Goal: Information Seeking & Learning: Learn about a topic

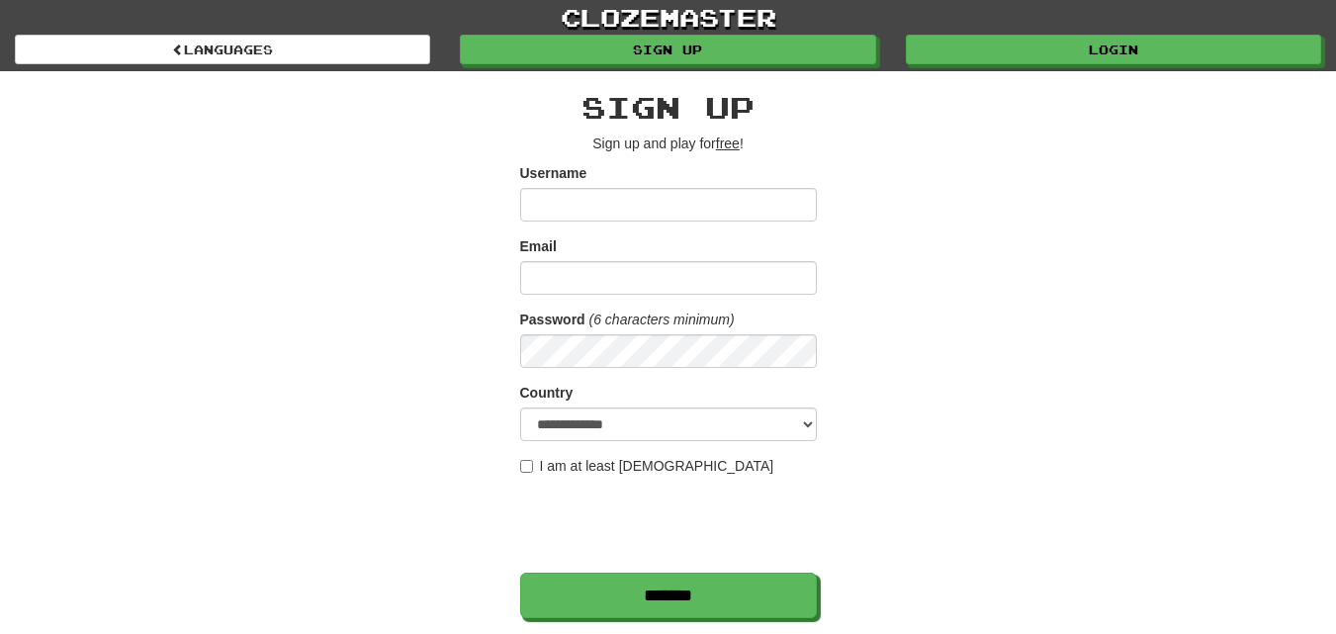
scroll to position [297, 0]
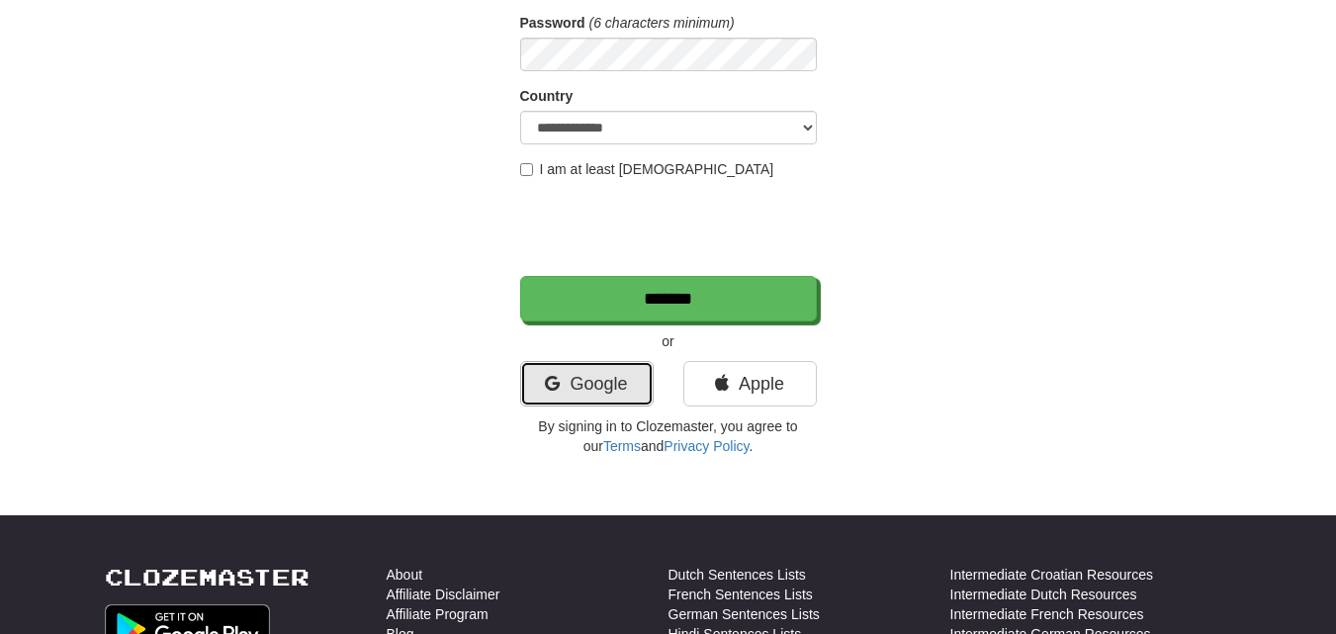
click at [537, 379] on link "Google" at bounding box center [587, 383] width 134 height 45
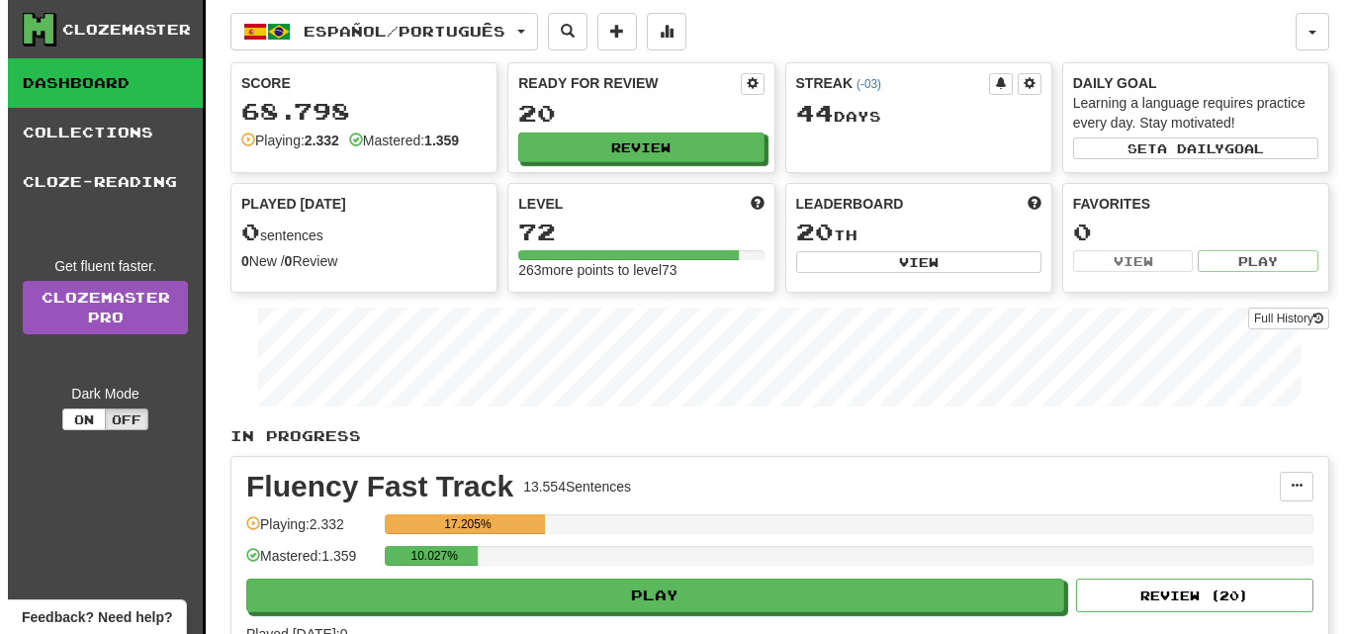
scroll to position [99, 0]
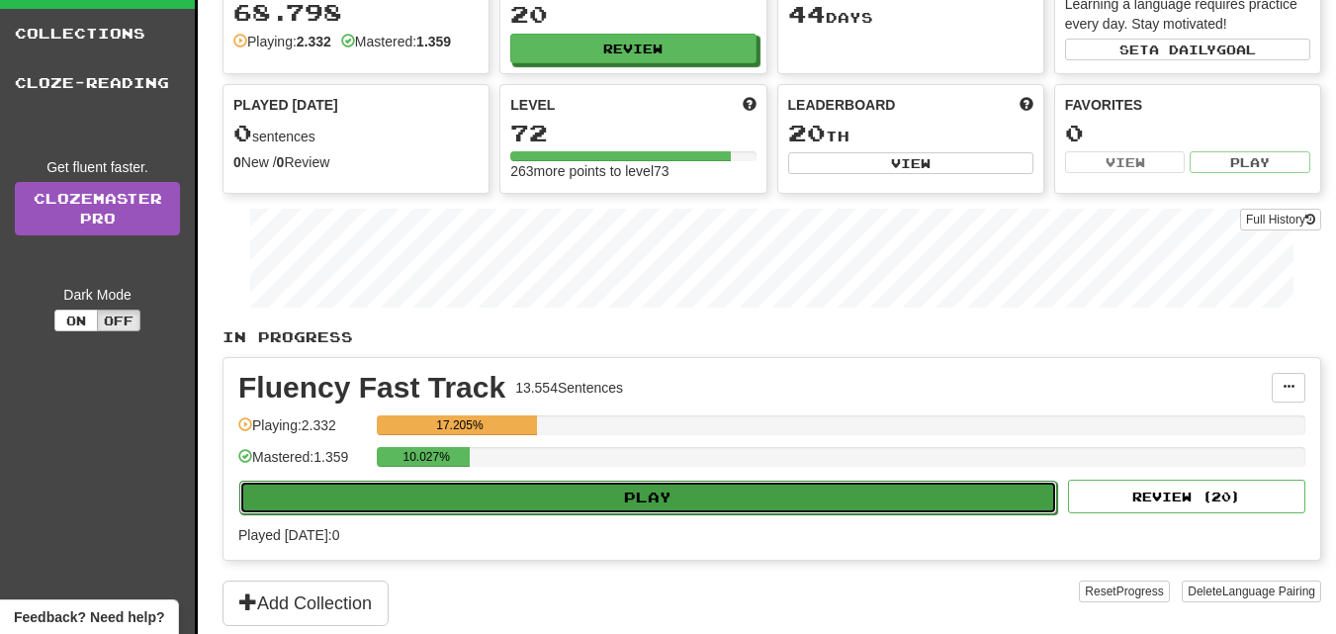
click at [648, 503] on button "Play" at bounding box center [648, 498] width 818 height 34
select select "**"
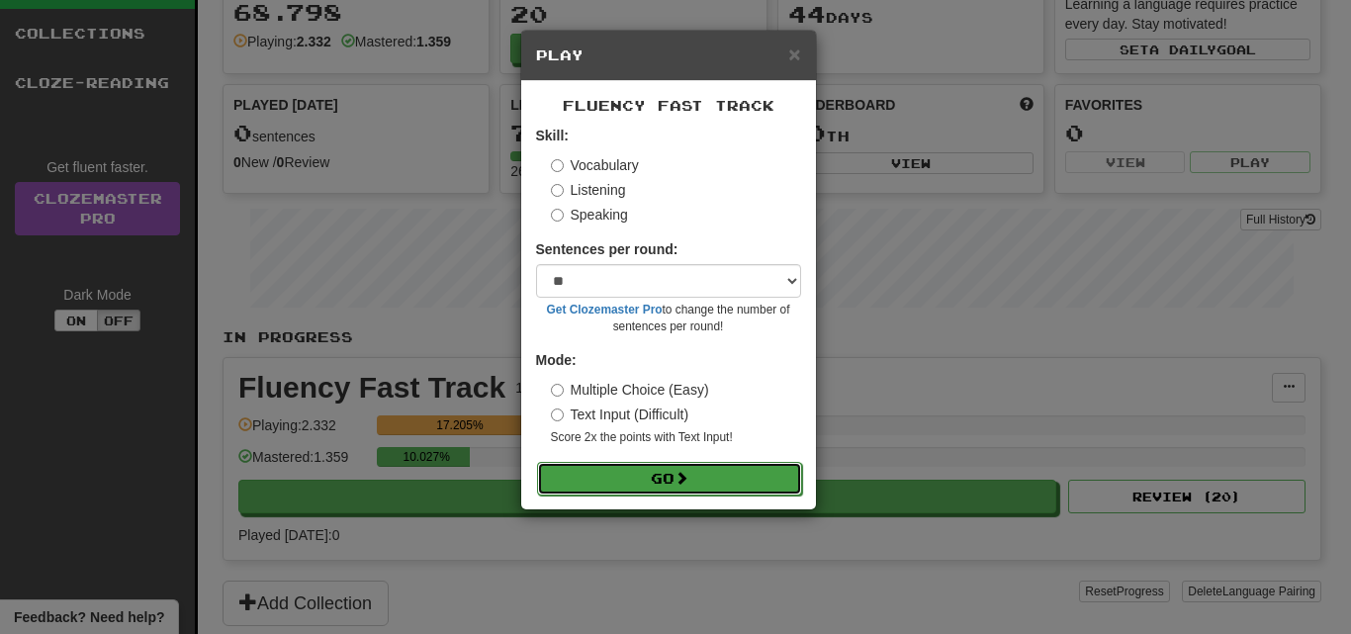
click at [624, 463] on button "Go" at bounding box center [669, 479] width 265 height 34
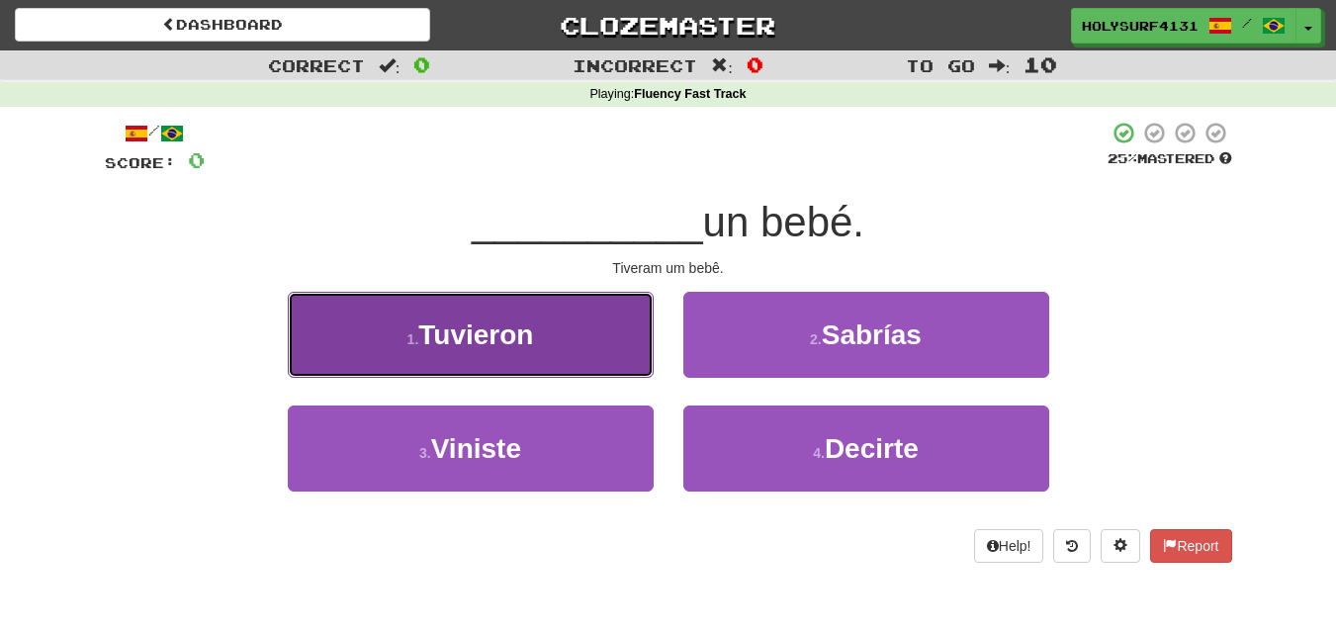
click at [527, 346] on span "Tuvieron" at bounding box center [475, 334] width 115 height 31
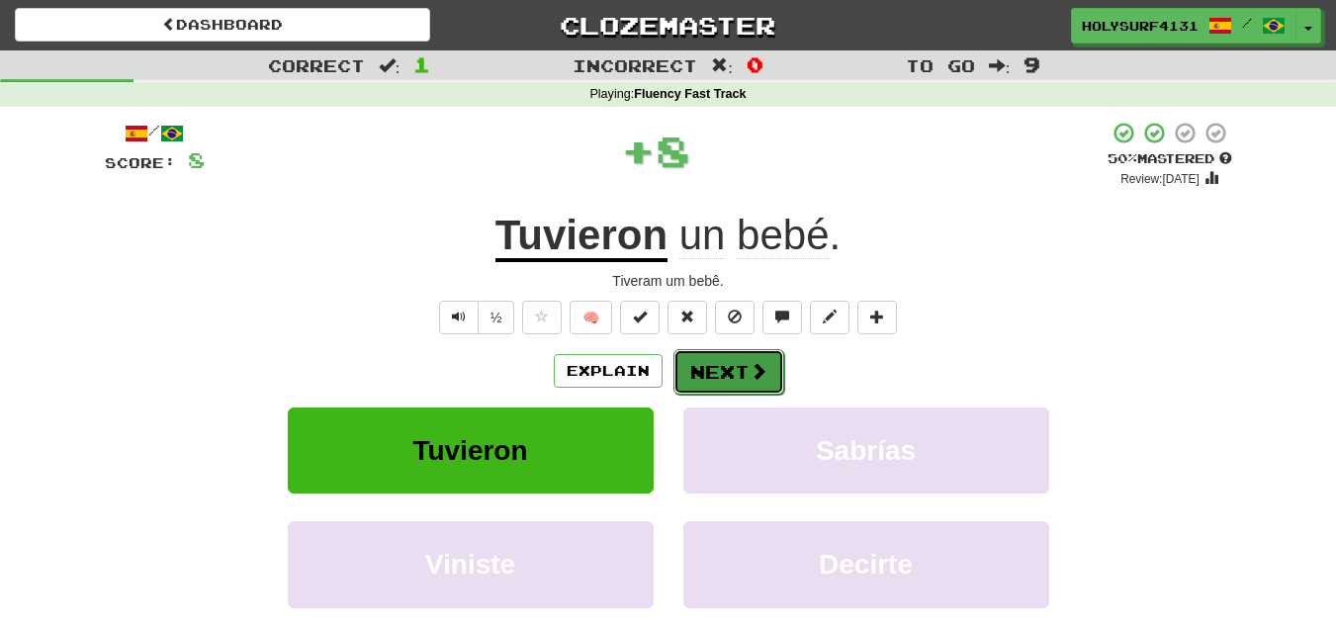
click at [718, 351] on button "Next" at bounding box center [729, 371] width 111 height 45
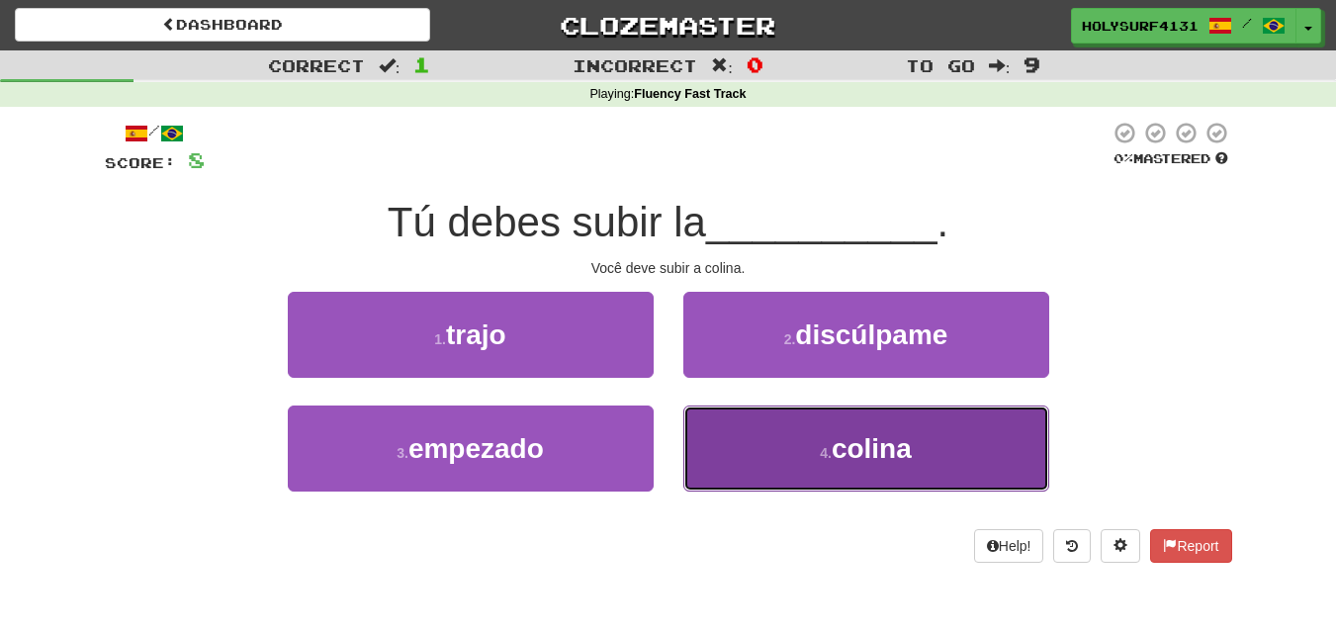
click at [757, 436] on button "4 . colina" at bounding box center [866, 449] width 366 height 86
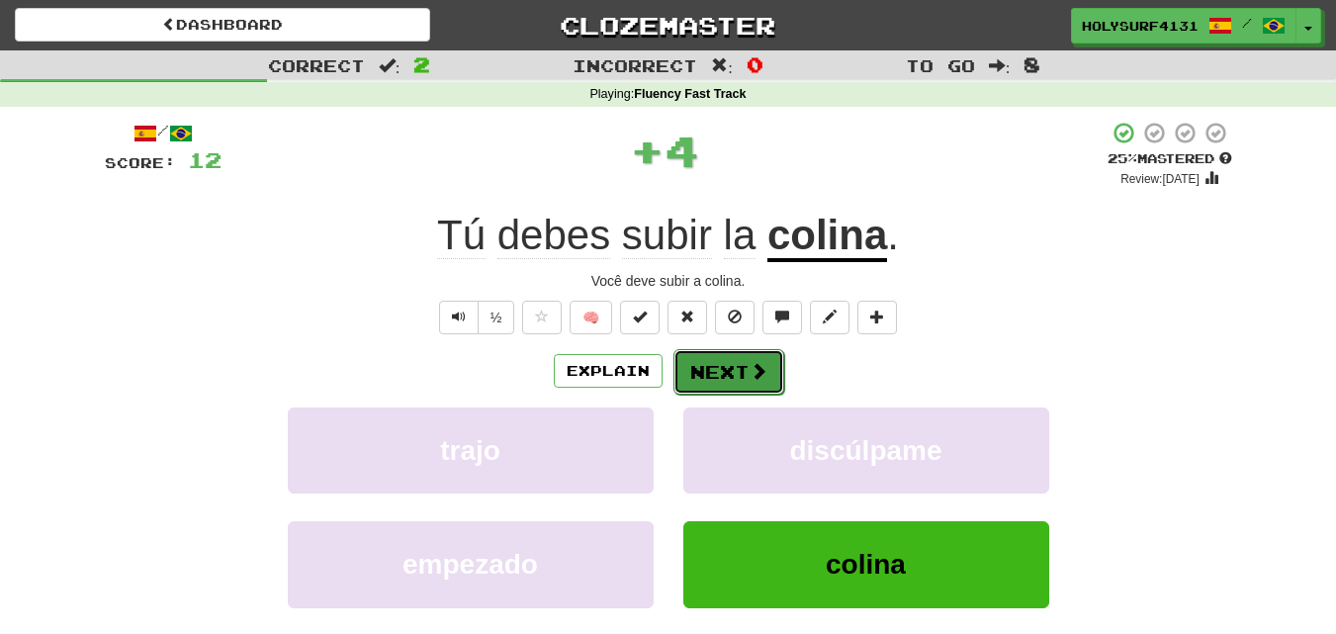
click at [733, 362] on button "Next" at bounding box center [729, 371] width 111 height 45
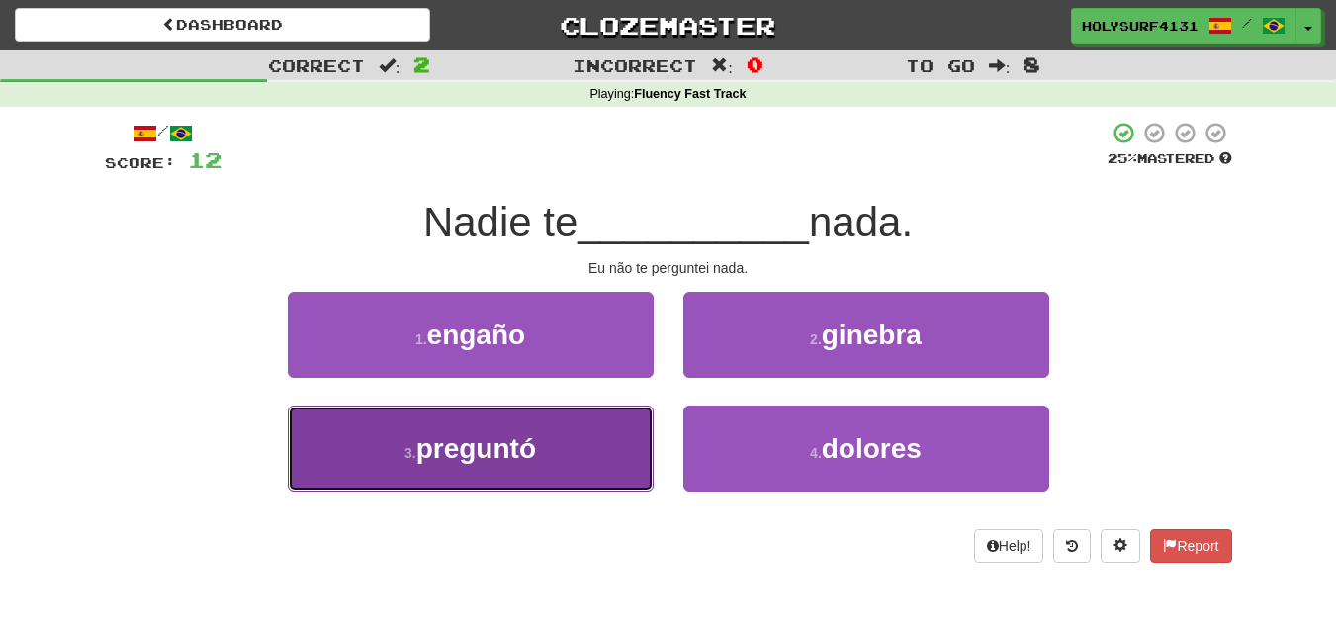
click at [573, 438] on button "3 . preguntó" at bounding box center [471, 449] width 366 height 86
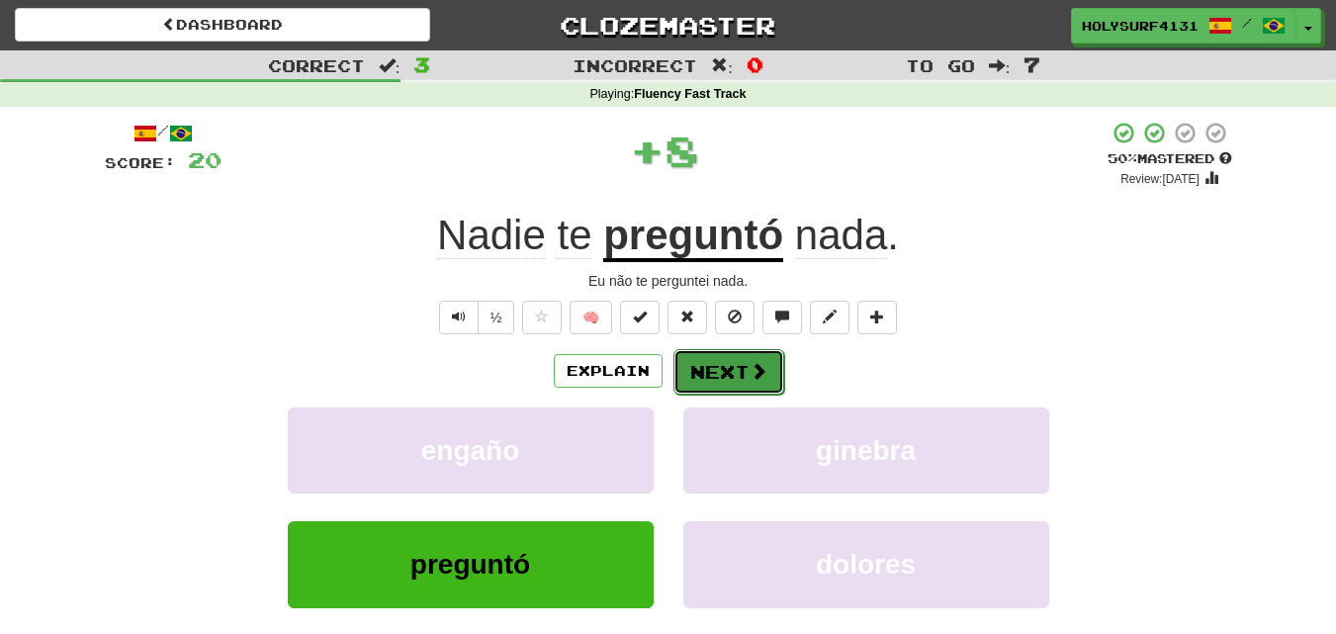
click at [717, 377] on button "Next" at bounding box center [729, 371] width 111 height 45
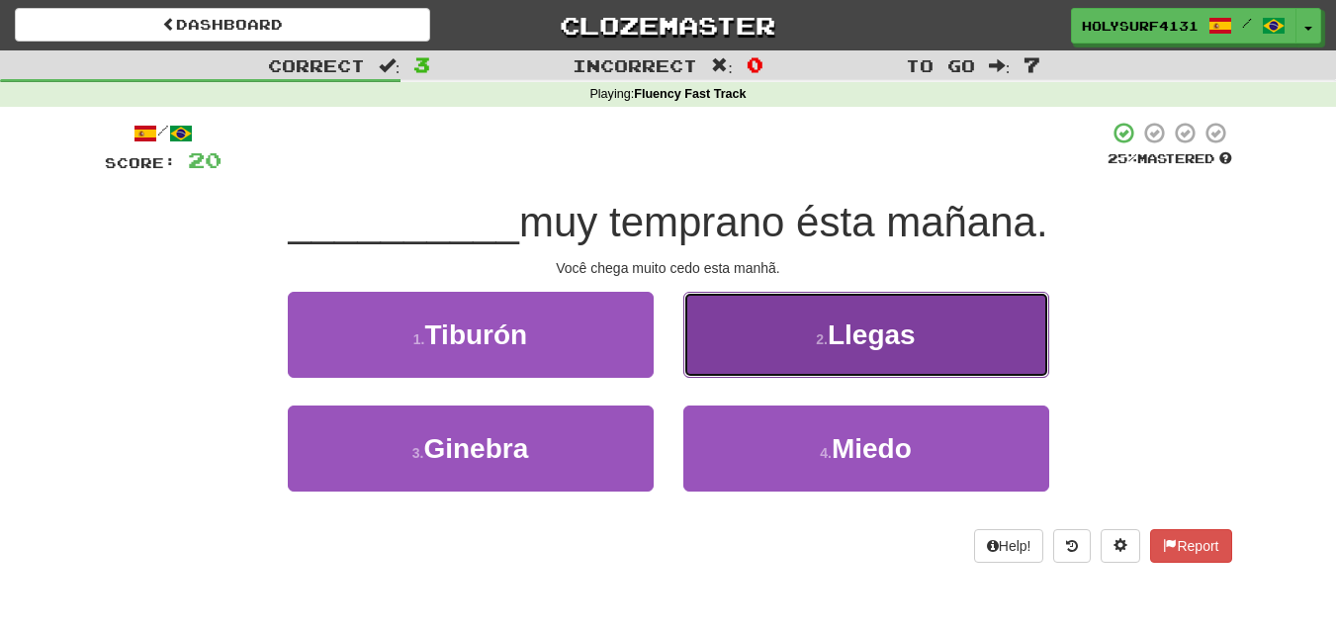
click at [725, 357] on button "2 . Llegas" at bounding box center [866, 335] width 366 height 86
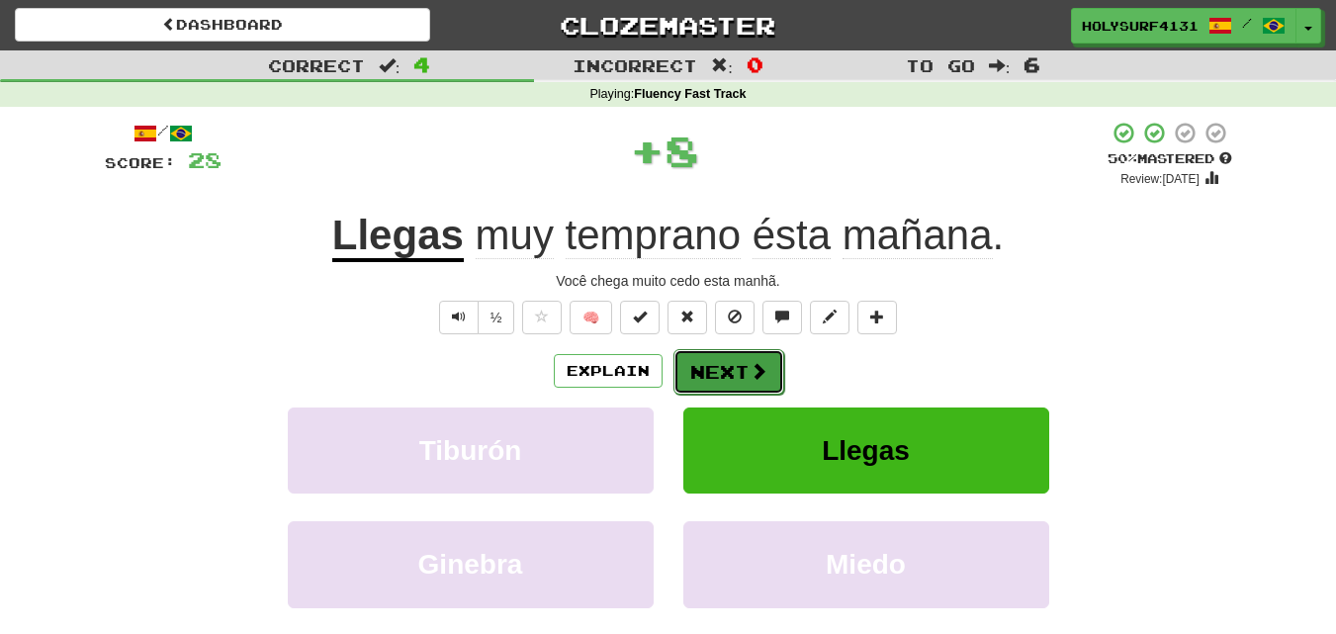
click at [705, 370] on button "Next" at bounding box center [729, 371] width 111 height 45
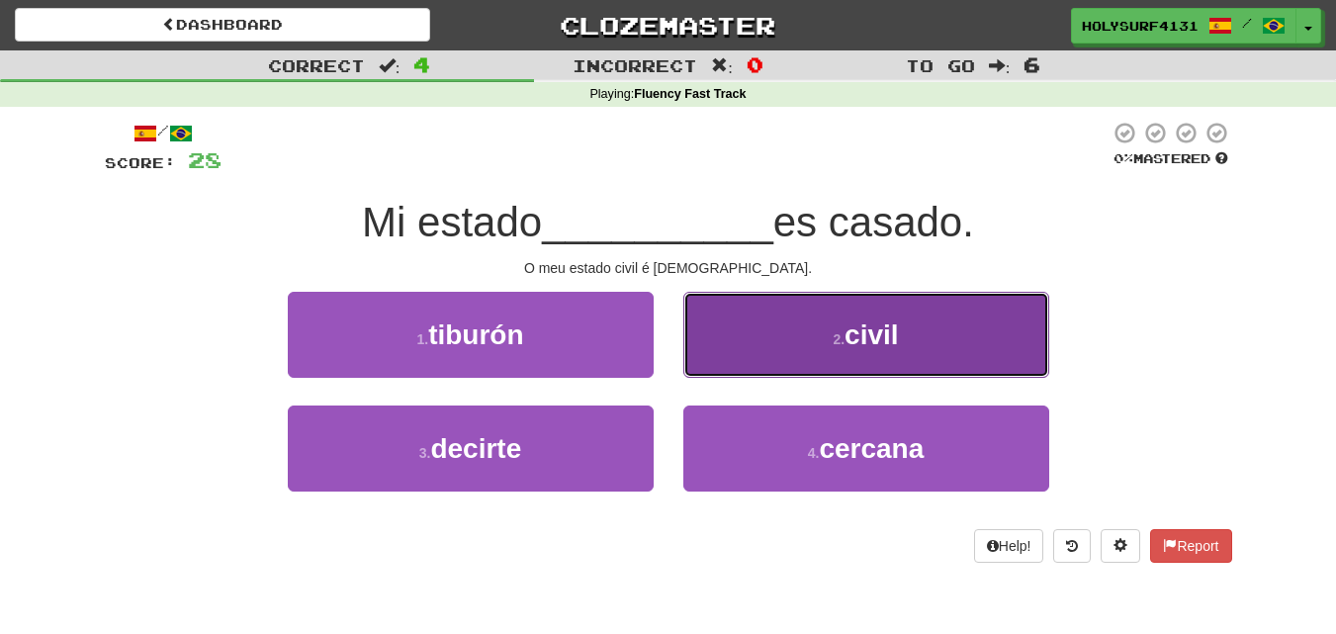
click at [741, 345] on button "2 . civil" at bounding box center [866, 335] width 366 height 86
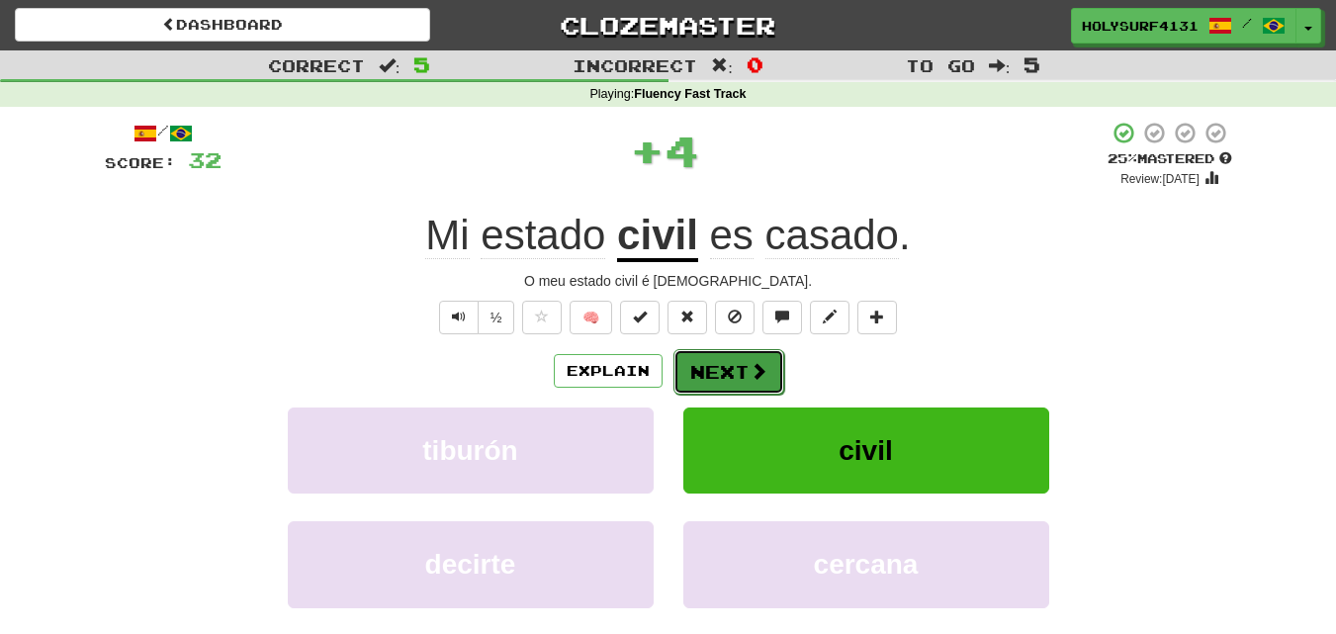
click at [732, 357] on button "Next" at bounding box center [729, 371] width 111 height 45
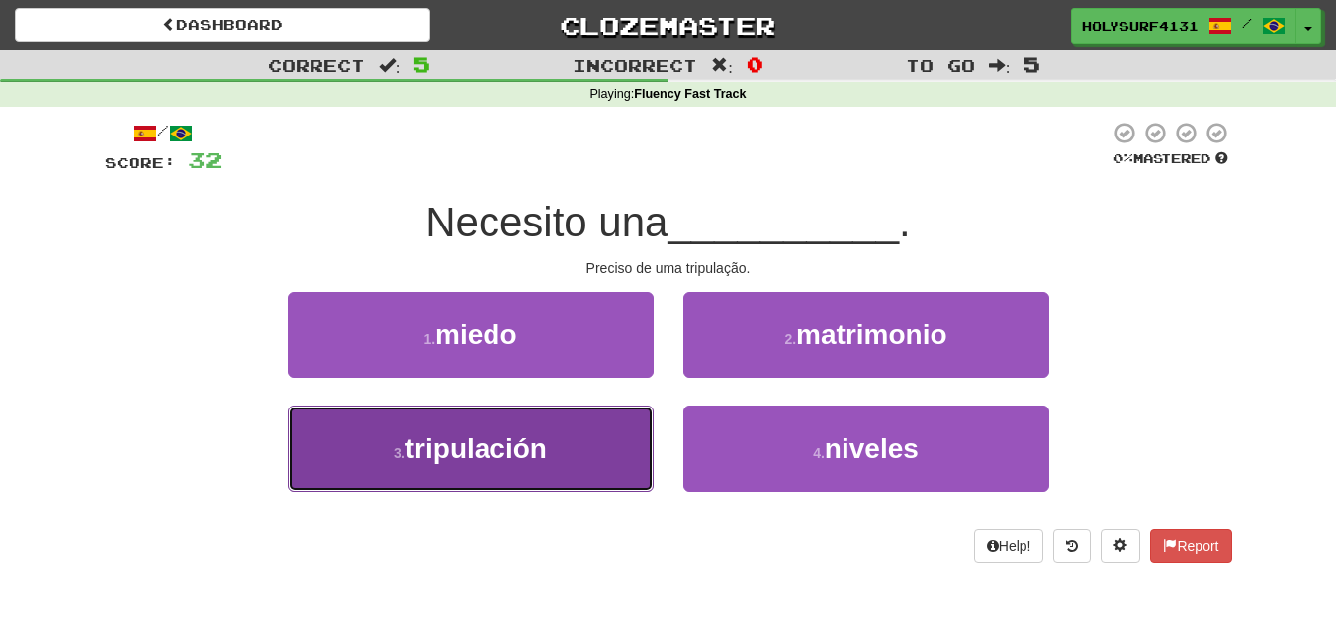
click at [593, 413] on button "3 . tripulación" at bounding box center [471, 449] width 366 height 86
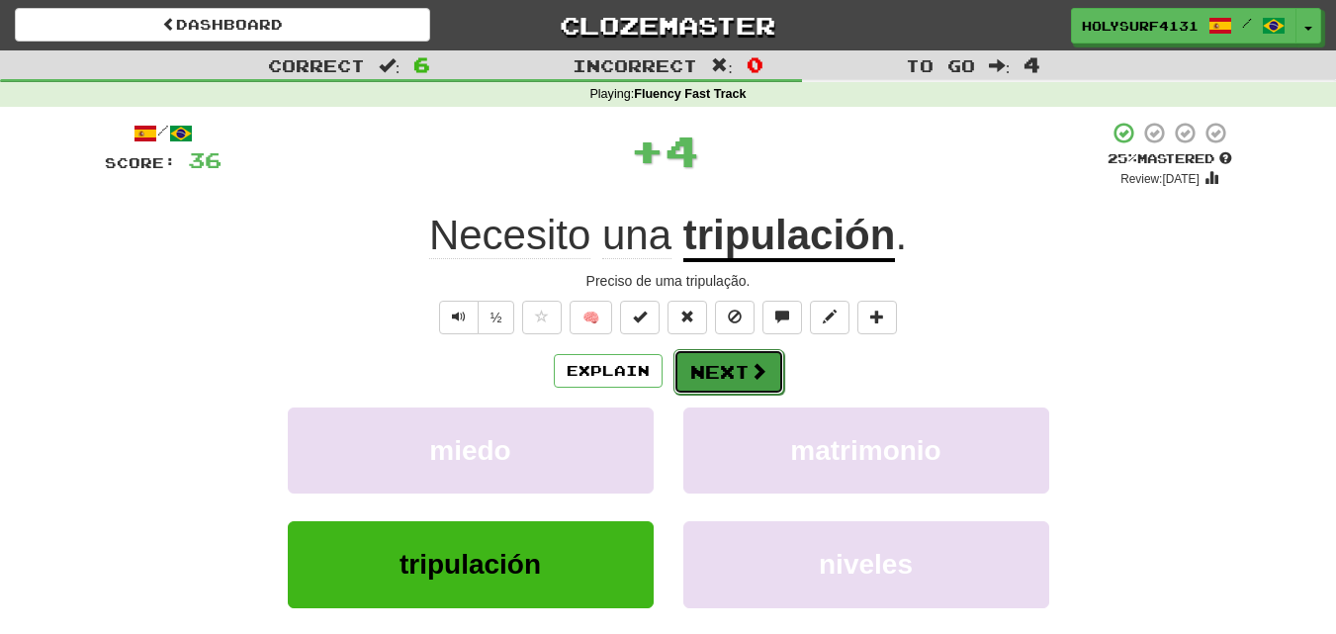
click at [711, 352] on button "Next" at bounding box center [729, 371] width 111 height 45
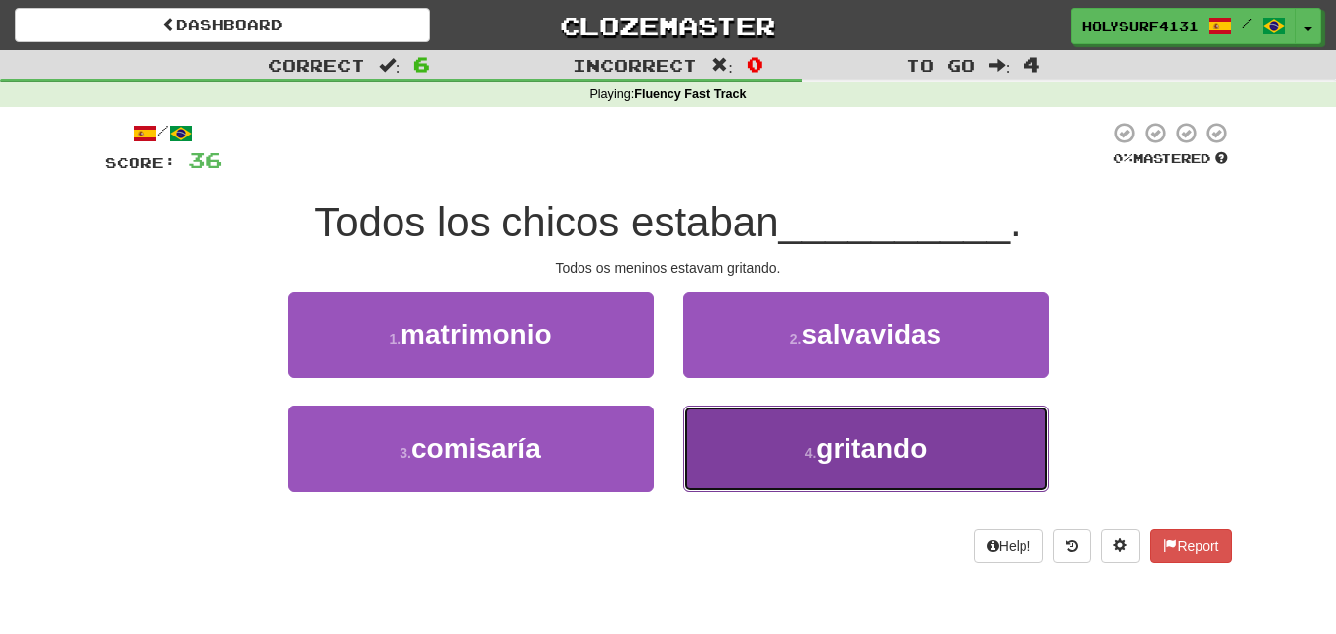
click at [705, 432] on button "4 . gritando" at bounding box center [866, 449] width 366 height 86
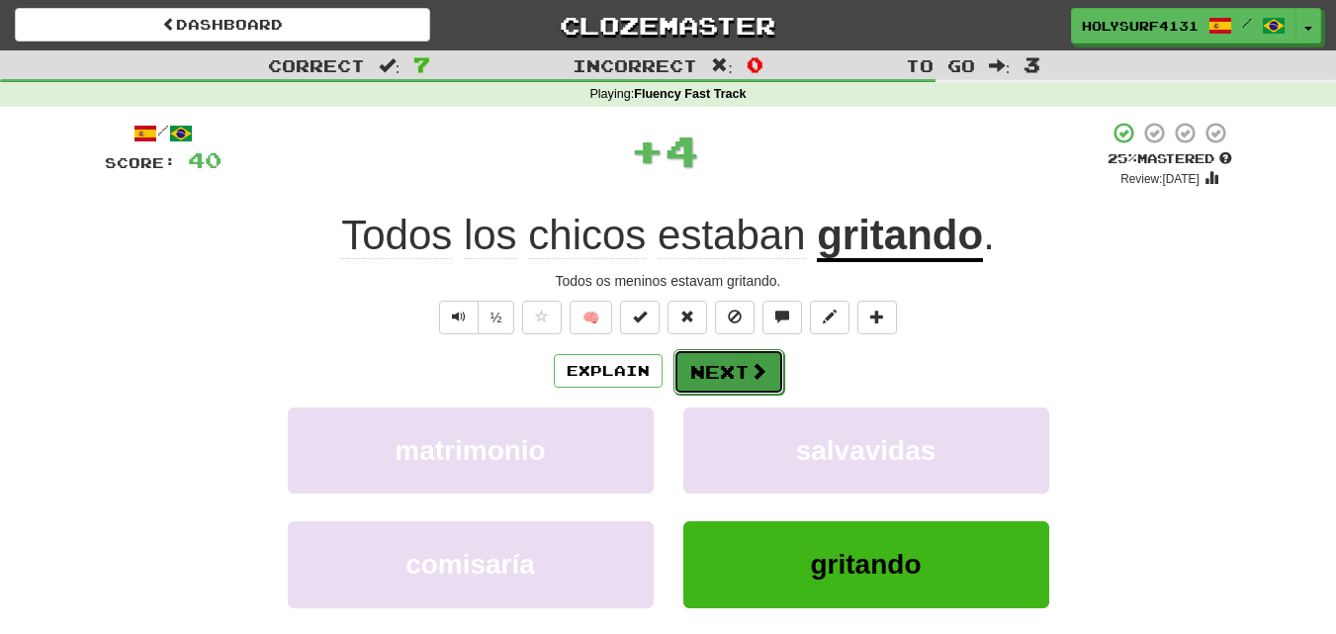
click at [733, 377] on button "Next" at bounding box center [729, 371] width 111 height 45
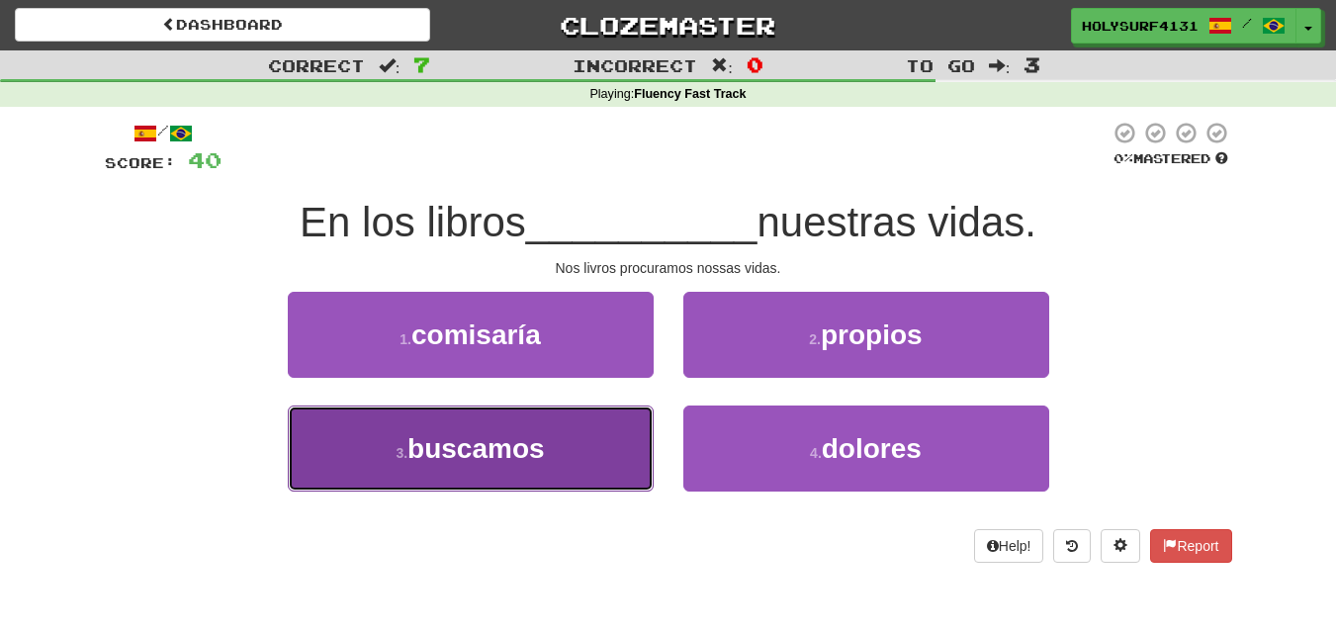
click at [603, 430] on button "3 . buscamos" at bounding box center [471, 449] width 366 height 86
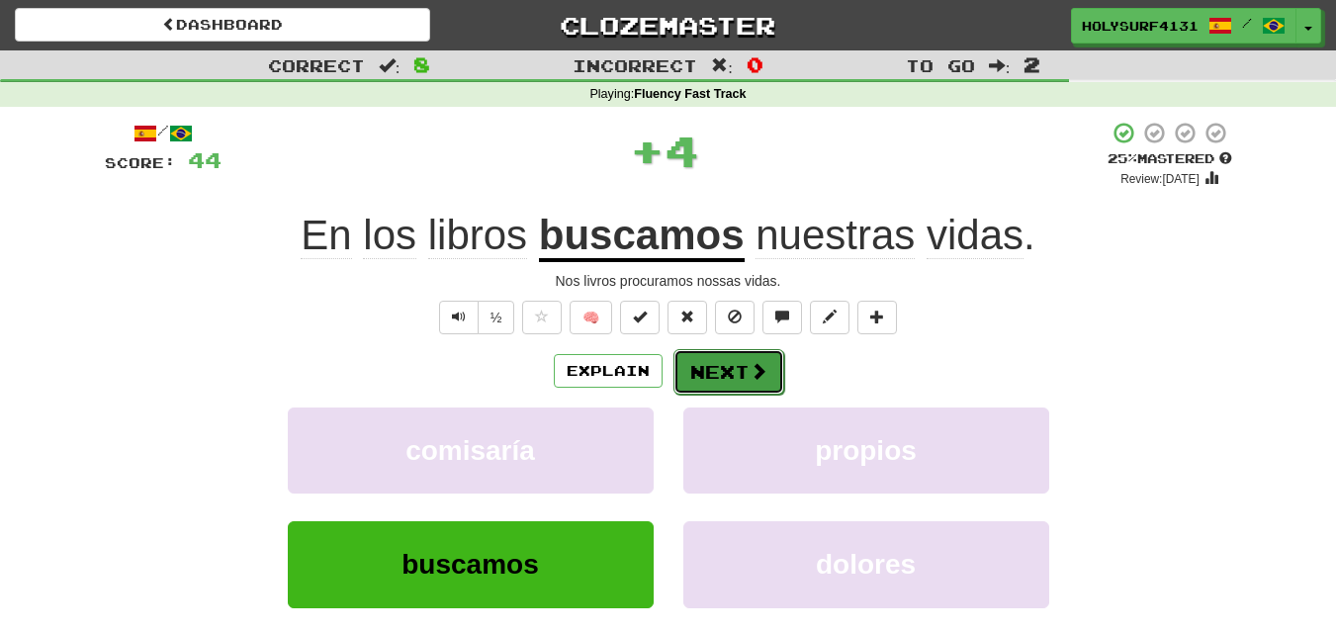
click at [714, 365] on button "Next" at bounding box center [729, 371] width 111 height 45
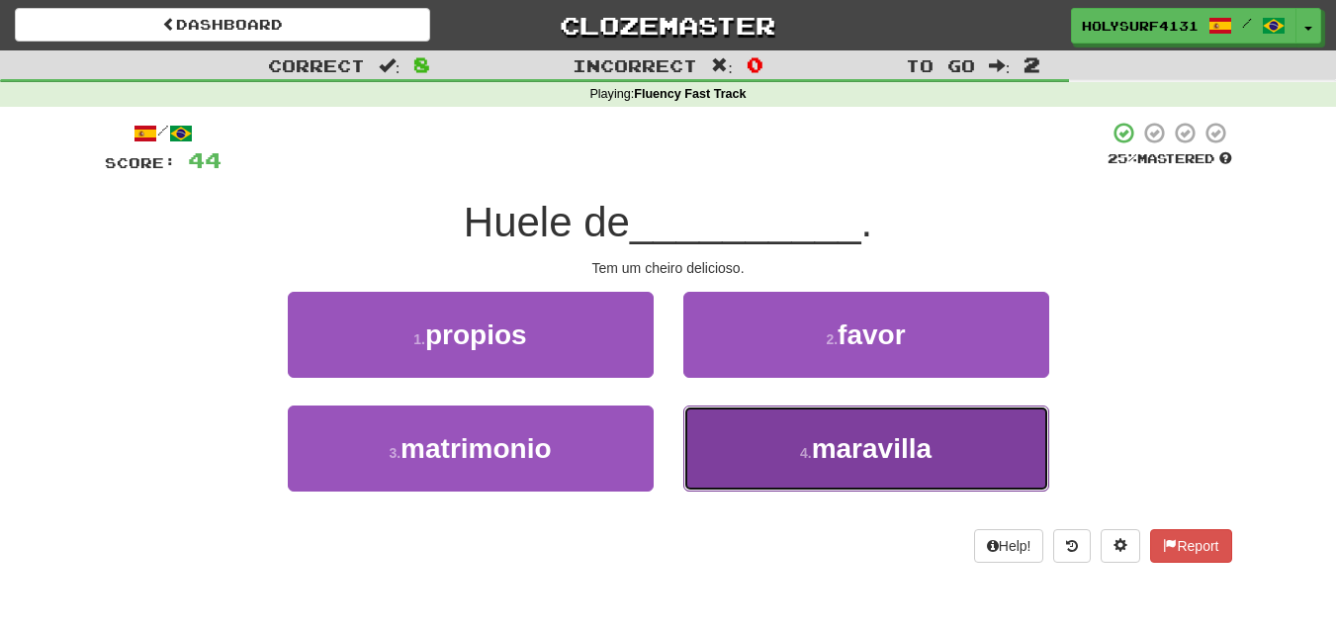
click at [718, 452] on button "4 . maravilla" at bounding box center [866, 449] width 366 height 86
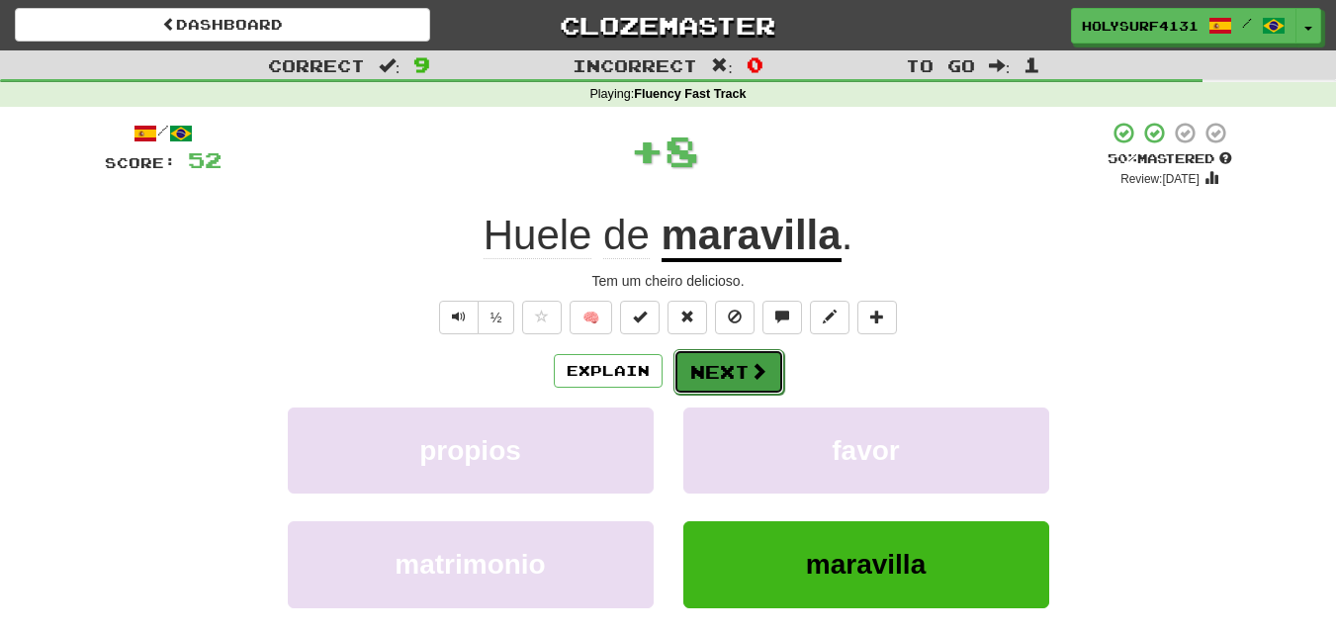
click at [724, 377] on button "Next" at bounding box center [729, 371] width 111 height 45
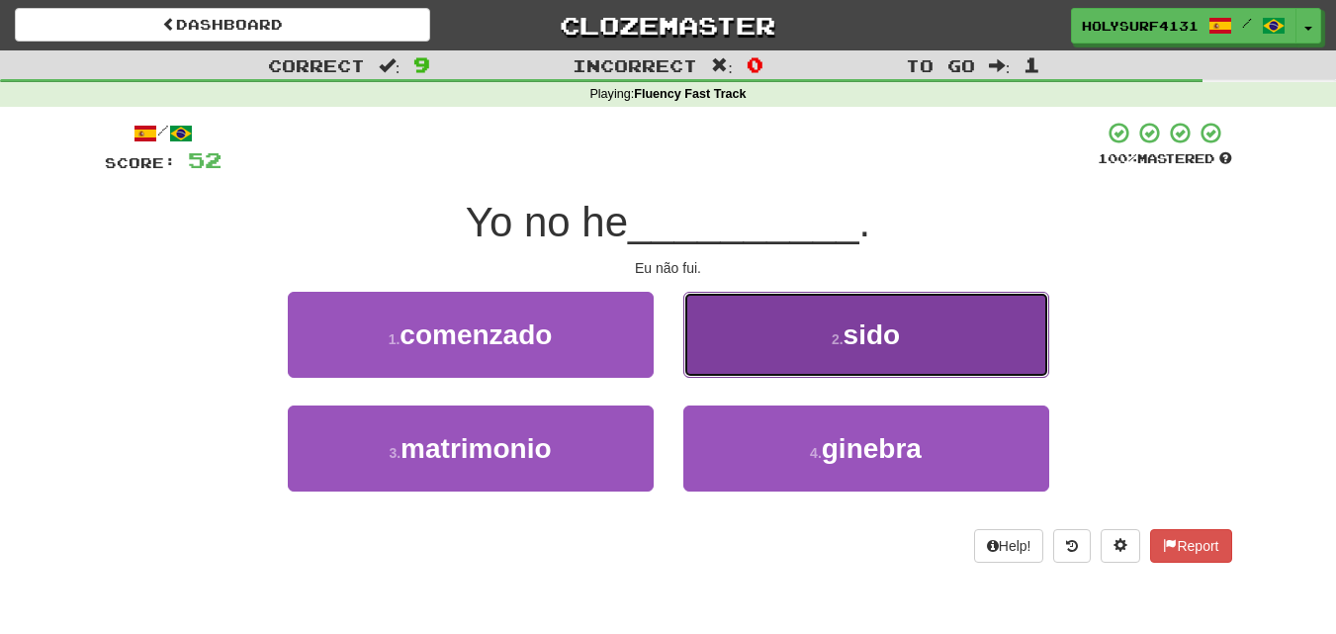
click at [774, 373] on button "2 . sido" at bounding box center [866, 335] width 366 height 86
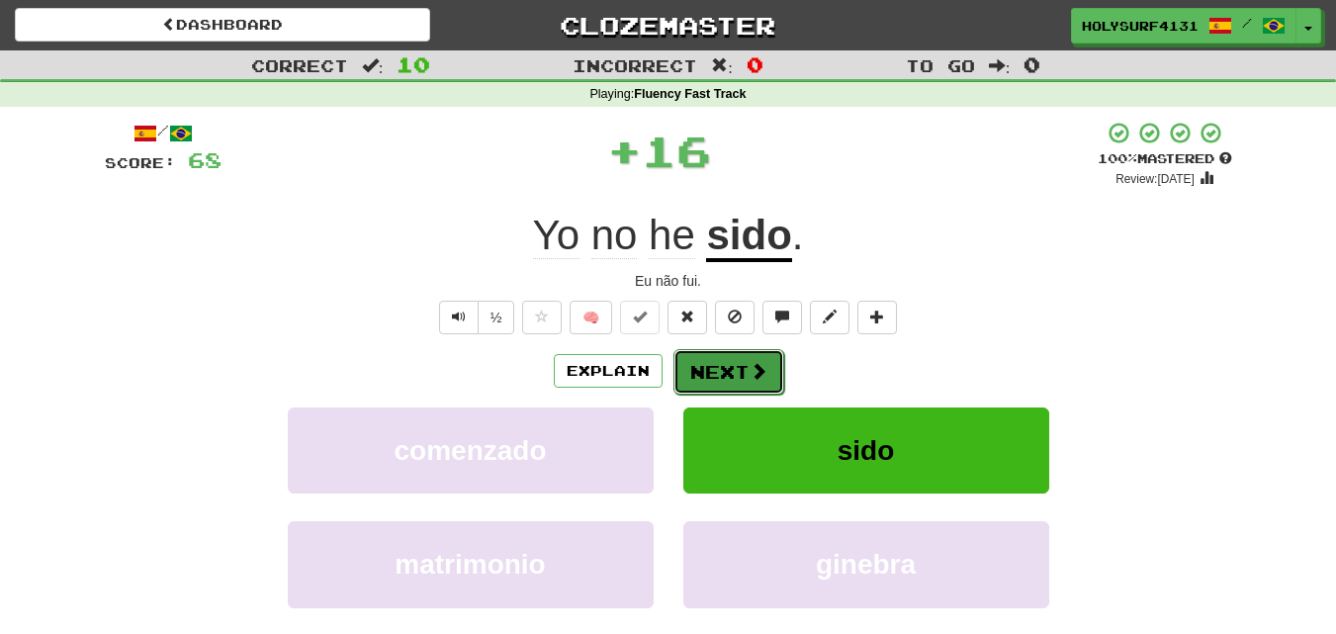
click at [771, 371] on button "Next" at bounding box center [729, 371] width 111 height 45
